Goal: Information Seeking & Learning: Learn about a topic

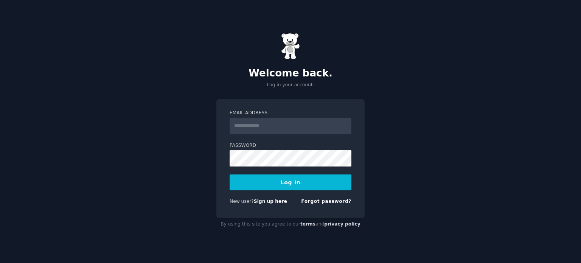
click at [258, 121] on input "Email Address" at bounding box center [290, 126] width 122 height 17
type input "**********"
click at [295, 183] on button "Log In" at bounding box center [290, 182] width 122 height 16
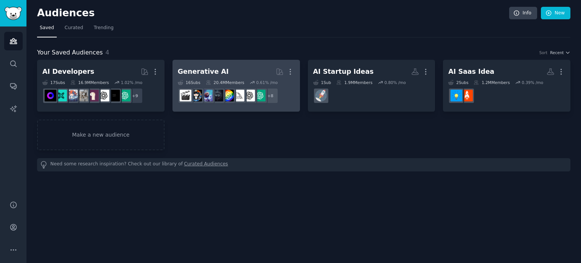
click at [218, 69] on div "Generative AI" at bounding box center [203, 71] width 51 height 9
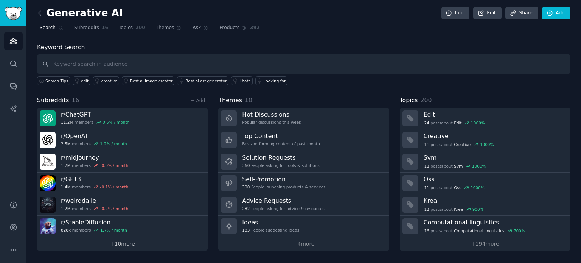
click at [139, 243] on link "+ 10 more" at bounding box center [122, 243] width 170 height 13
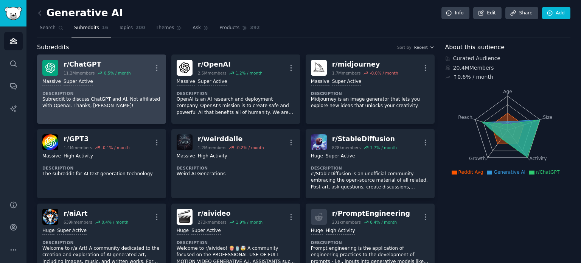
click at [90, 64] on div "r/ ChatGPT" at bounding box center [97, 64] width 67 height 9
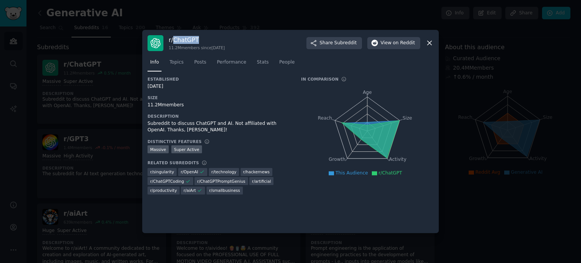
drag, startPoint x: 196, startPoint y: 40, endPoint x: 174, endPoint y: 40, distance: 22.3
click at [174, 40] on h3 "r/ ChatGPT" at bounding box center [197, 40] width 56 height 8
copy h3 "ChatGPT"
click at [429, 44] on icon at bounding box center [429, 43] width 8 height 8
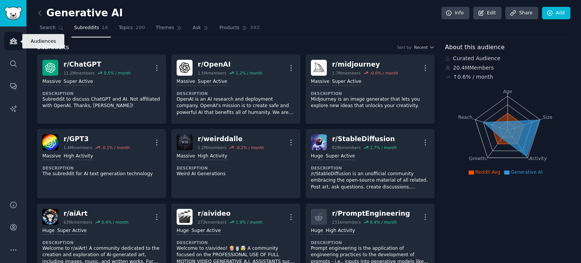
click at [9, 42] on icon "Sidebar" at bounding box center [13, 41] width 8 height 8
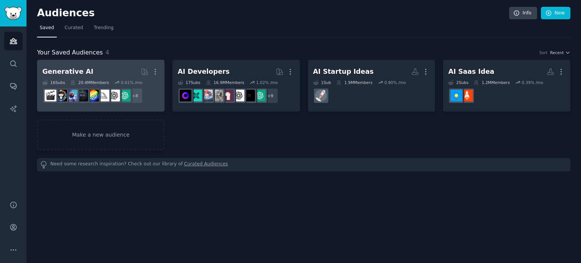
click at [91, 68] on h2 "Generative AI Curated by GummySearch More" at bounding box center [100, 71] width 117 height 13
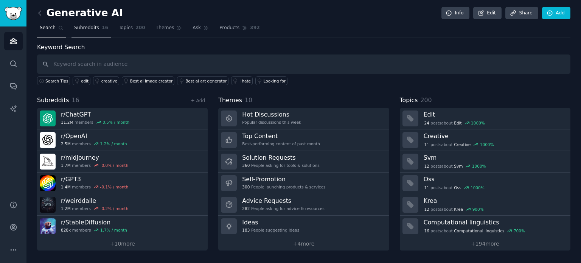
click at [80, 26] on span "Subreddits" at bounding box center [86, 28] width 25 height 7
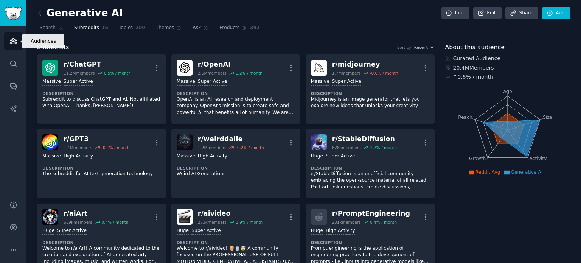
click at [11, 41] on icon "Sidebar" at bounding box center [13, 41] width 8 height 8
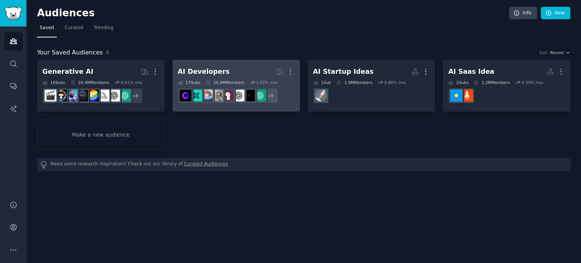
click at [238, 67] on h2 "AI Developers More" at bounding box center [236, 71] width 117 height 13
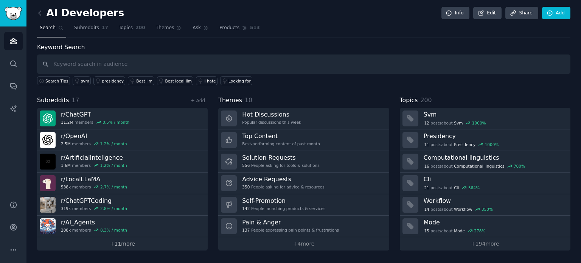
click at [127, 243] on link "+ 11 more" at bounding box center [122, 243] width 170 height 13
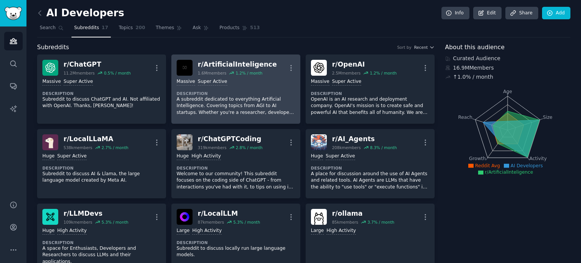
click at [262, 105] on p "A subreddit dedicated to everything Artificial Intelligence. Covering topics fr…" at bounding box center [236, 106] width 118 height 20
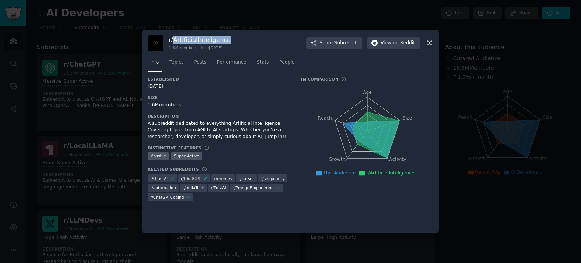
drag, startPoint x: 230, startPoint y: 42, endPoint x: 174, endPoint y: 42, distance: 55.6
click at [174, 42] on div "r/ ArtificialInteligence 1.6M members since [DATE] Share Subreddit View on Redd…" at bounding box center [290, 43] width 286 height 16
copy h3 "ArtificialInteligence"
click at [331, 17] on div at bounding box center [290, 131] width 581 height 263
